Goal: Transaction & Acquisition: Purchase product/service

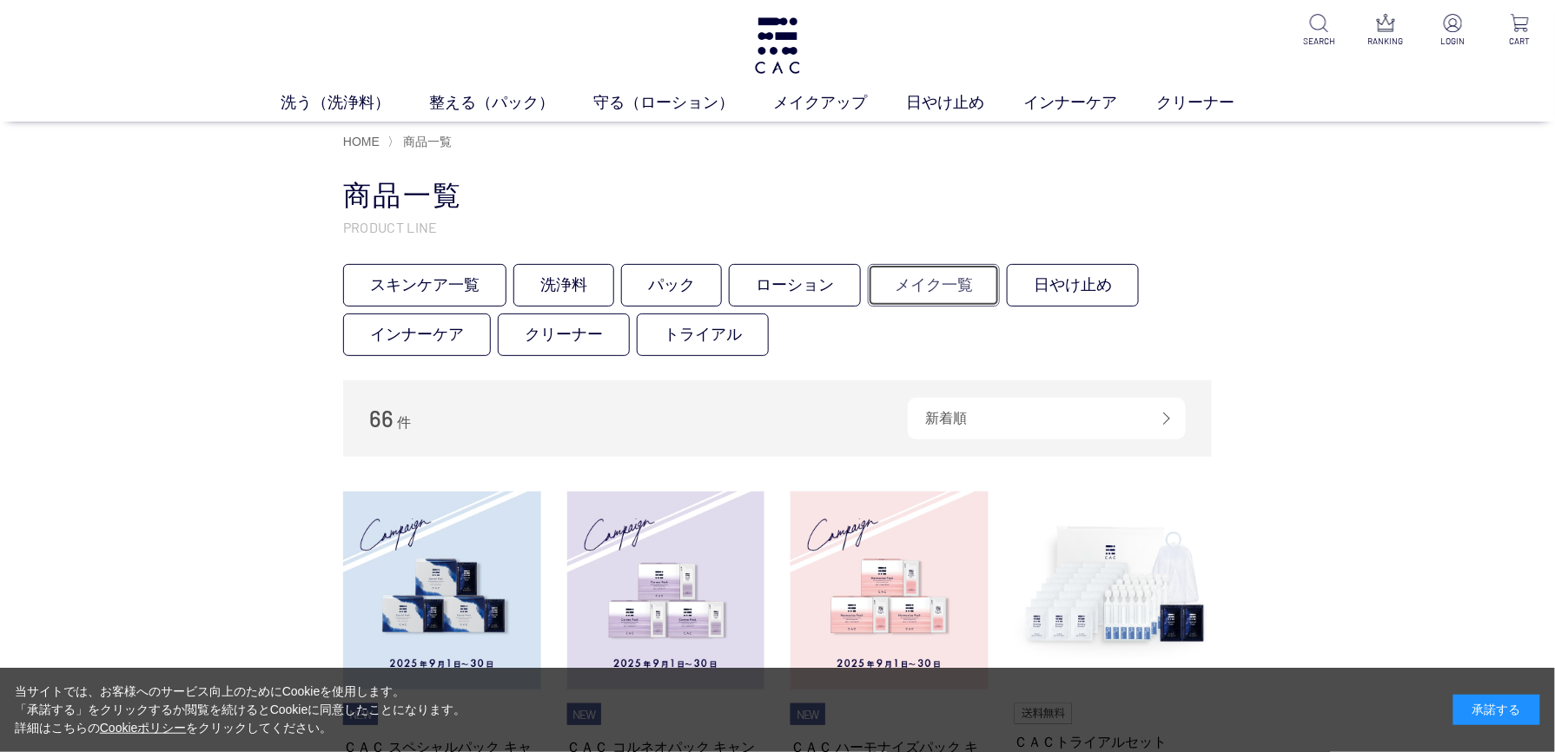
click at [919, 292] on link "メイク一覧" at bounding box center [934, 285] width 132 height 43
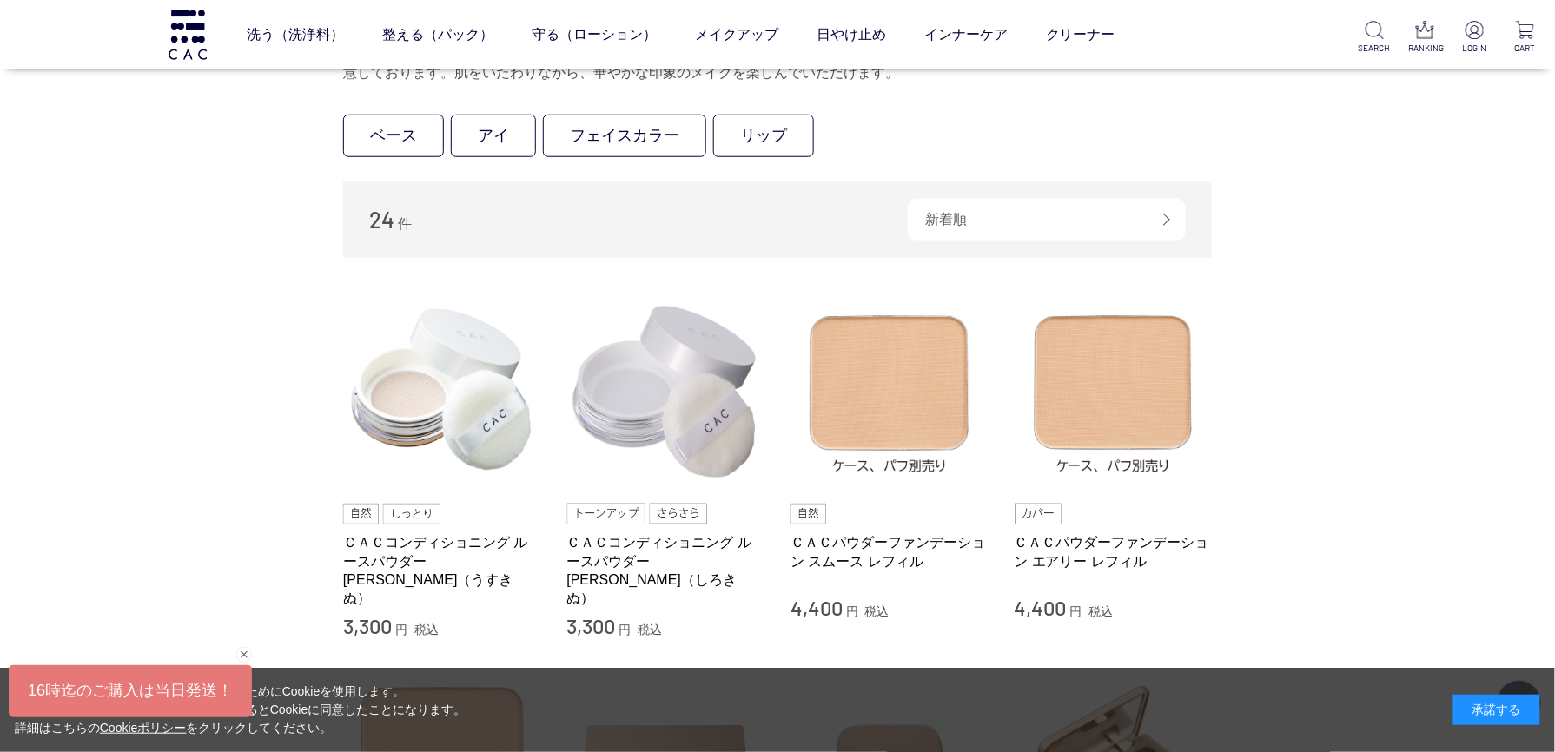
scroll to position [463, 0]
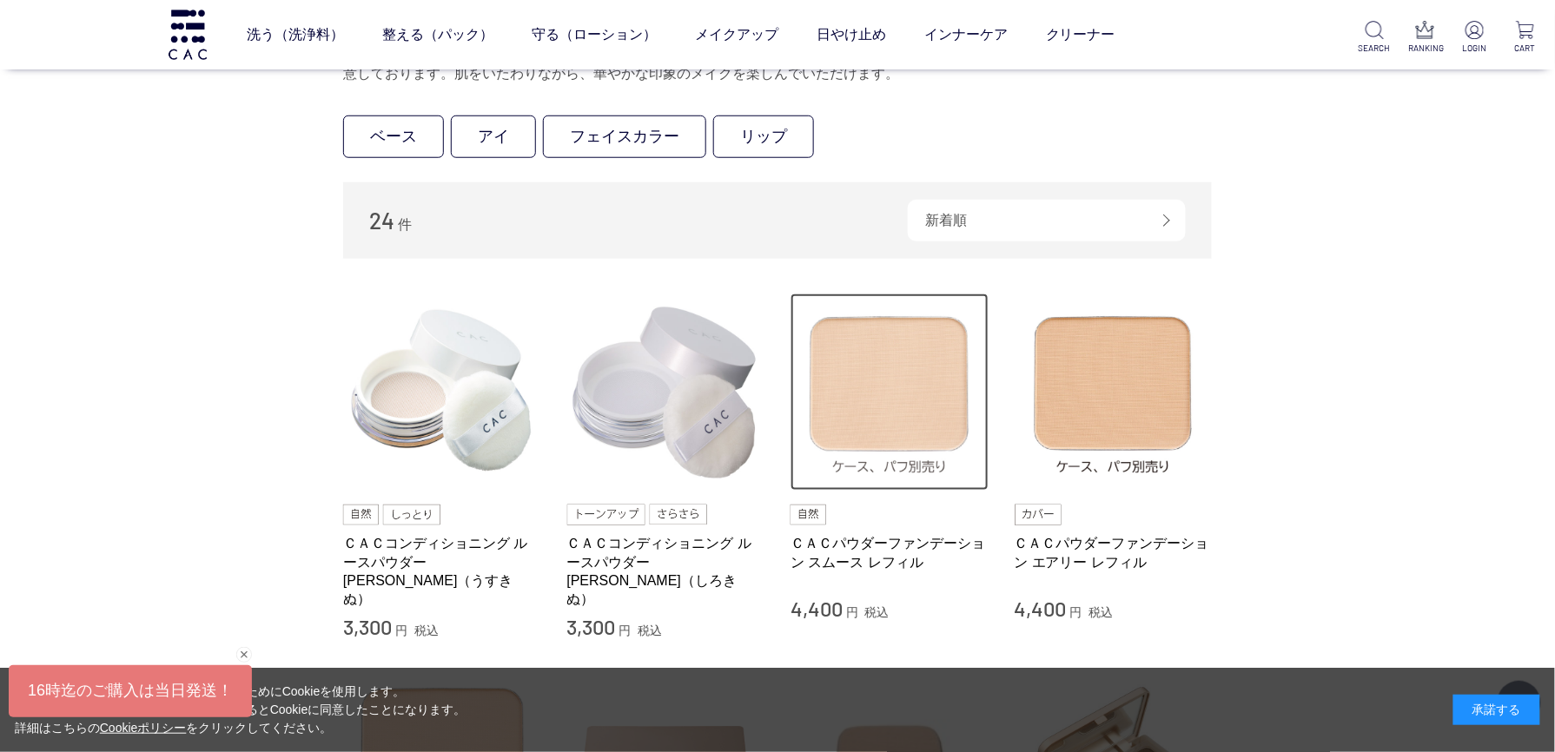
click at [860, 445] on img at bounding box center [889, 393] width 198 height 198
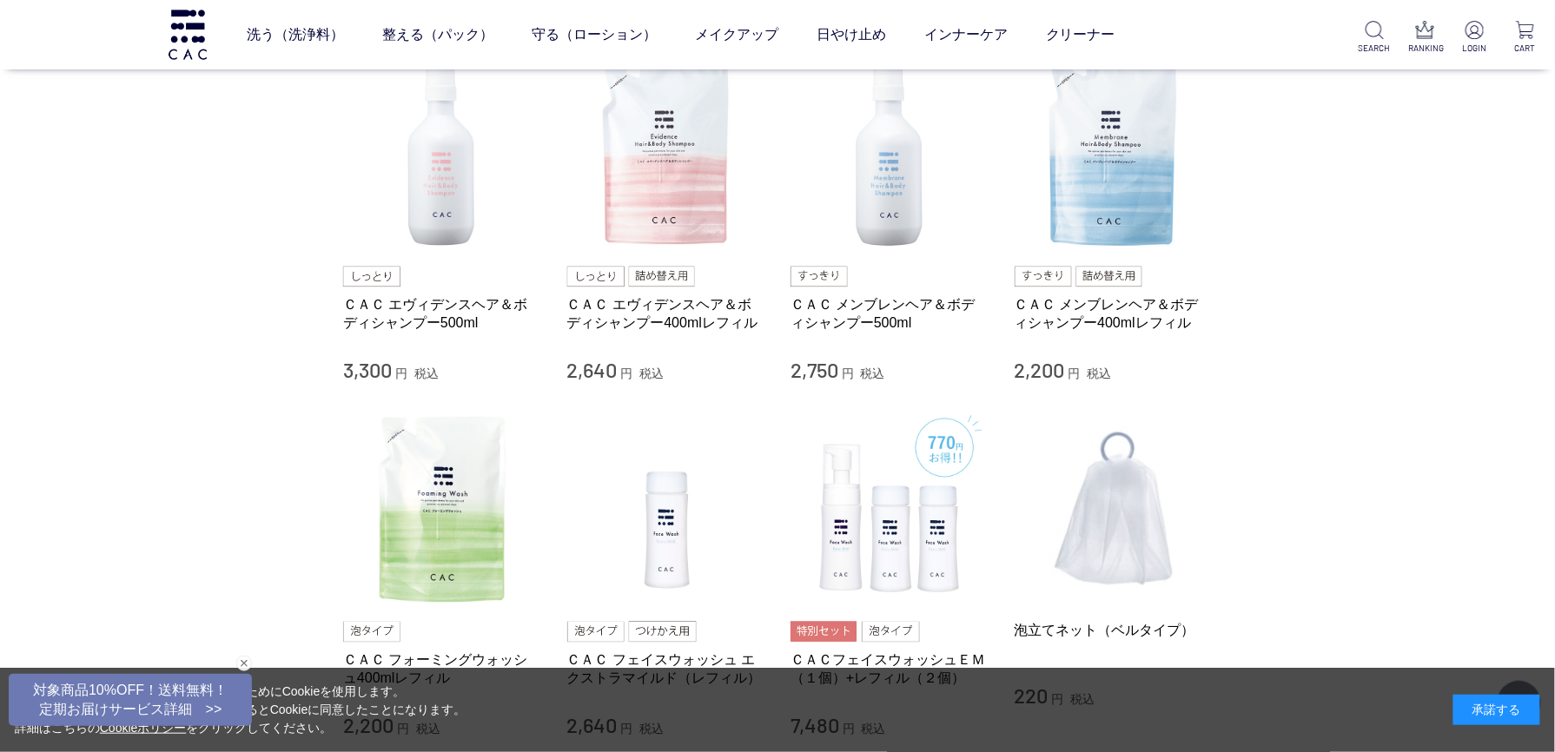
scroll to position [1505, 0]
